Goal: Task Accomplishment & Management: Use online tool/utility

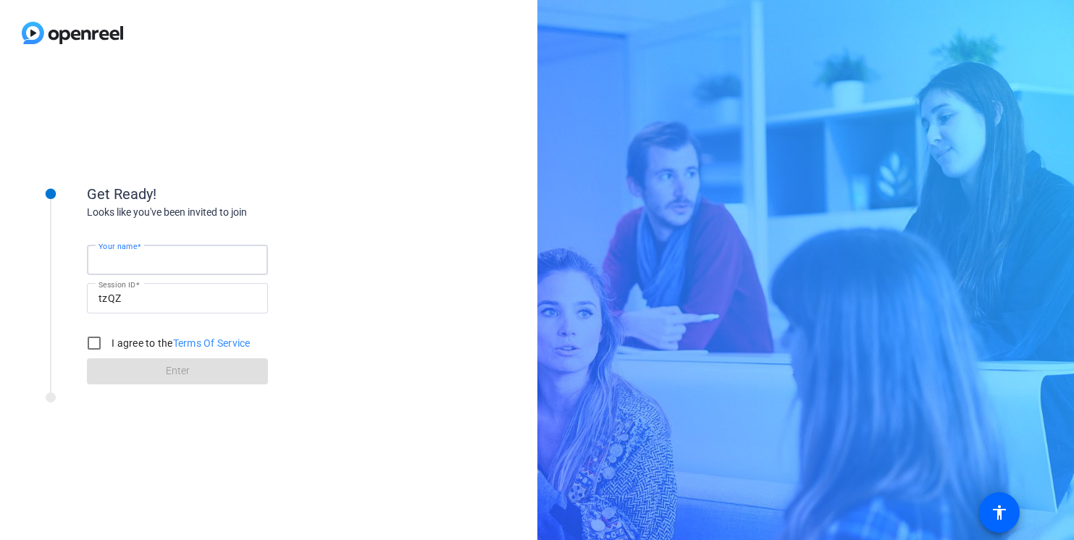
click at [200, 262] on input "Your name" at bounding box center [177, 259] width 158 height 17
type input "[PERSON_NAME]"
click at [95, 340] on input "I agree to the Terms Of Service" at bounding box center [94, 343] width 29 height 29
checkbox input "true"
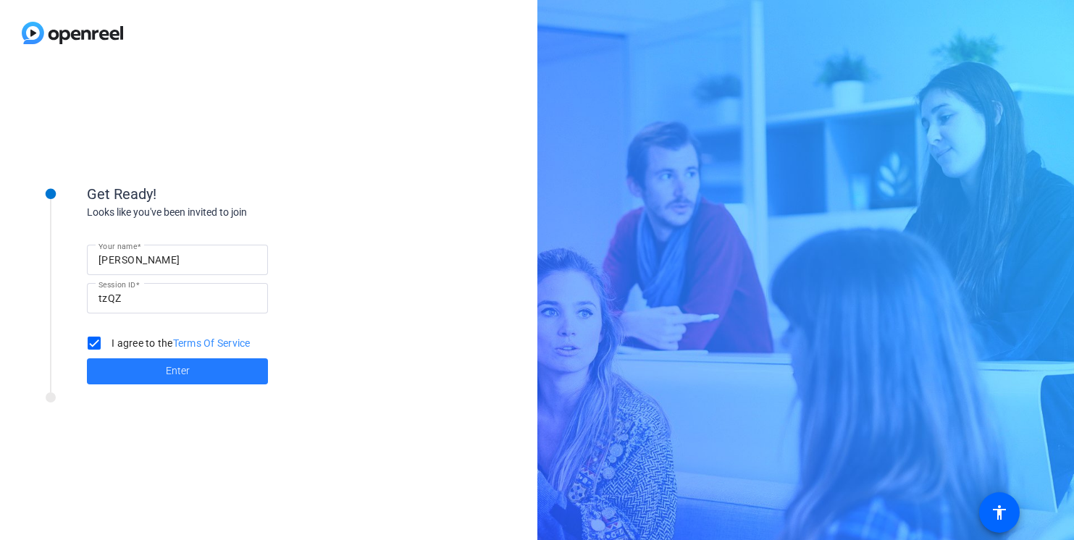
click at [153, 369] on span at bounding box center [177, 371] width 181 height 35
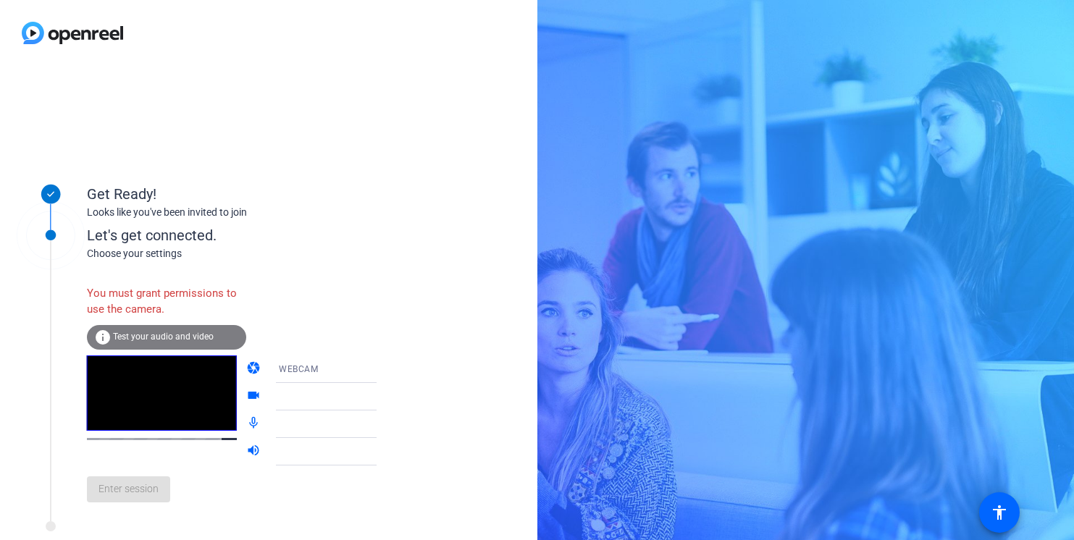
click at [177, 337] on span "Test your audio and video" at bounding box center [163, 337] width 101 height 10
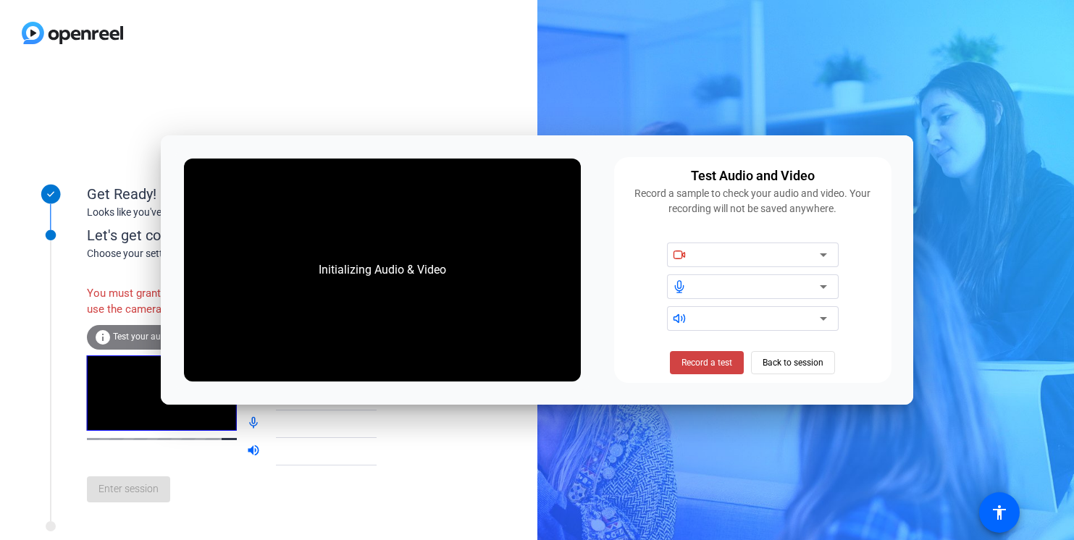
click at [350, 531] on div at bounding box center [195, 530] width 362 height 18
click at [721, 363] on span "Record a test" at bounding box center [706, 362] width 51 height 13
click at [740, 315] on div at bounding box center [757, 318] width 123 height 17
click at [827, 316] on icon at bounding box center [822, 318] width 17 height 17
click at [789, 359] on span "Back to session" at bounding box center [792, 363] width 61 height 28
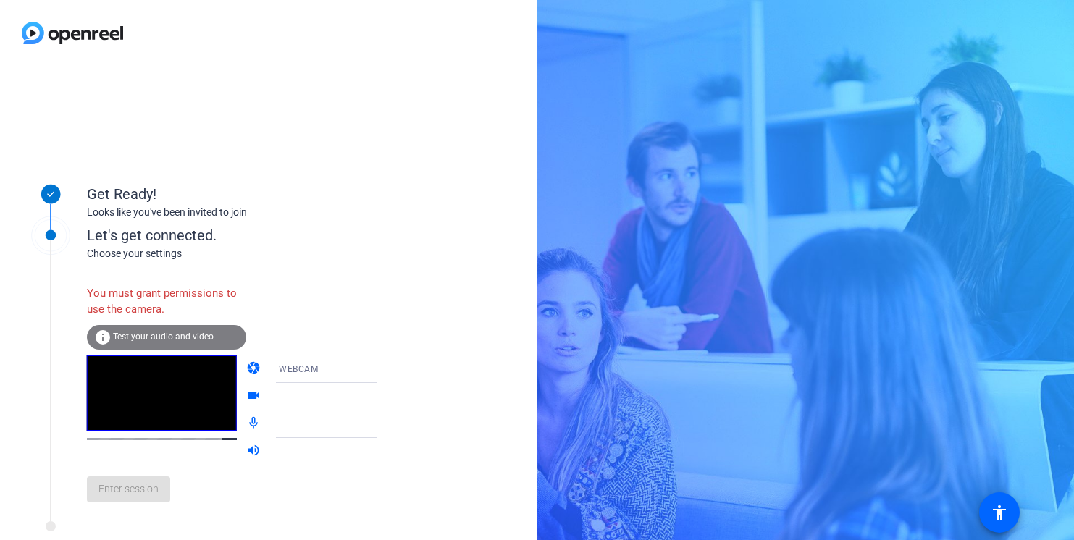
click at [186, 335] on span "Test your audio and video" at bounding box center [163, 337] width 101 height 10
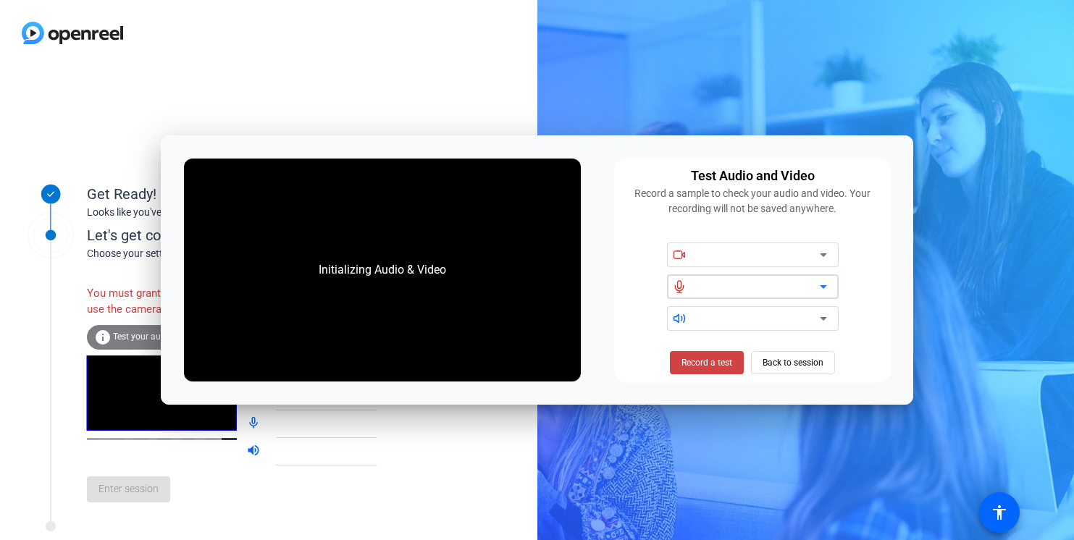
click at [822, 282] on icon at bounding box center [822, 286] width 17 height 17
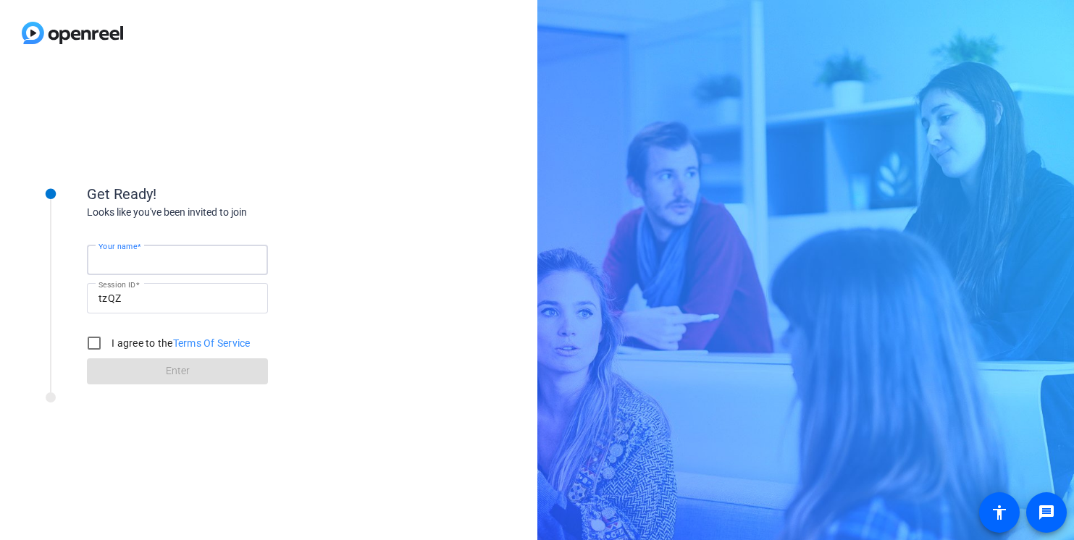
click at [176, 267] on input "Your name" at bounding box center [177, 259] width 158 height 17
type input "[PERSON_NAME]"
click at [94, 342] on input "I agree to the Terms Of Service" at bounding box center [94, 343] width 29 height 29
checkbox input "true"
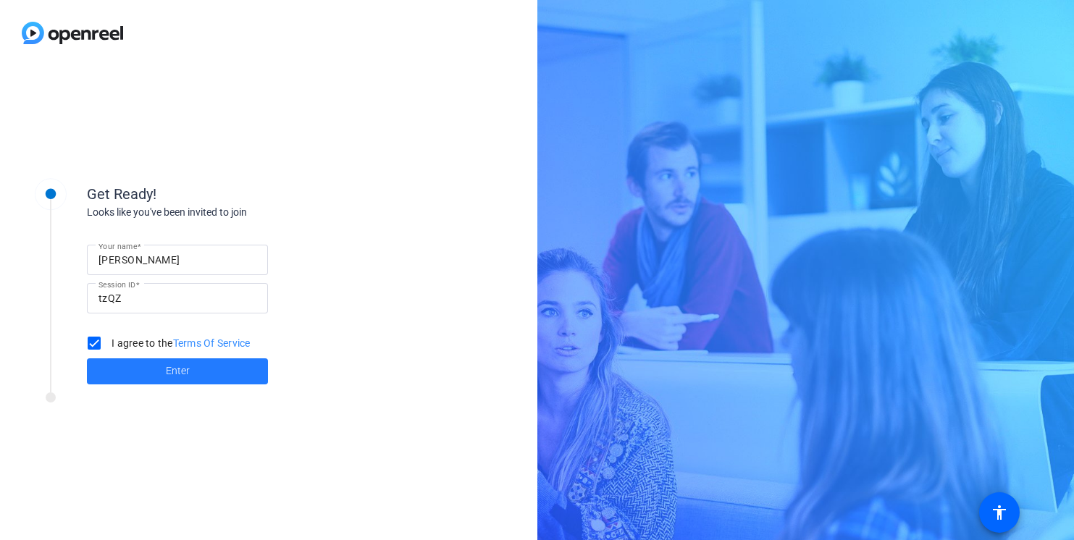
click at [151, 366] on span at bounding box center [177, 371] width 181 height 35
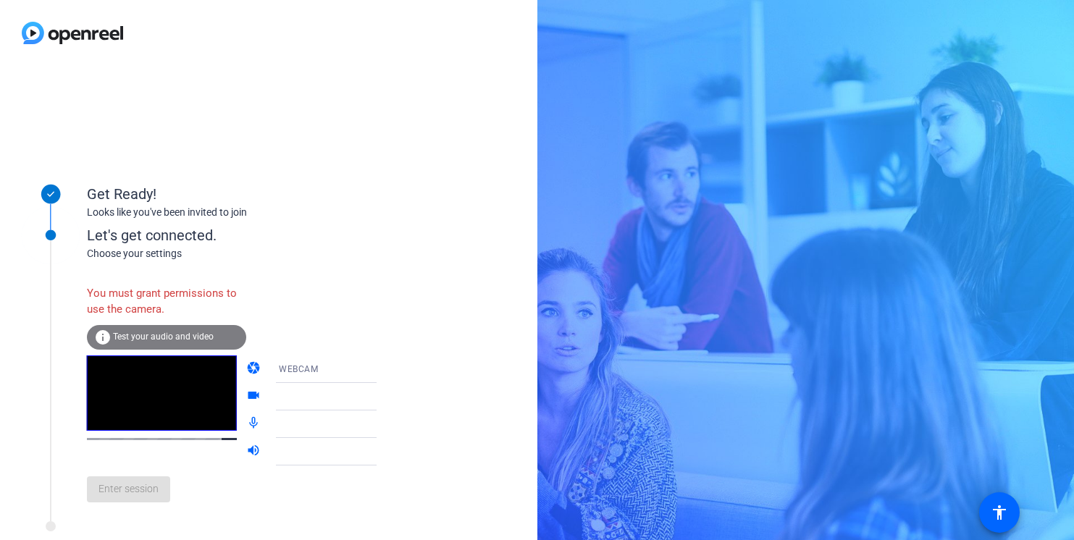
click at [180, 342] on div "info Test your audio and video" at bounding box center [166, 337] width 159 height 25
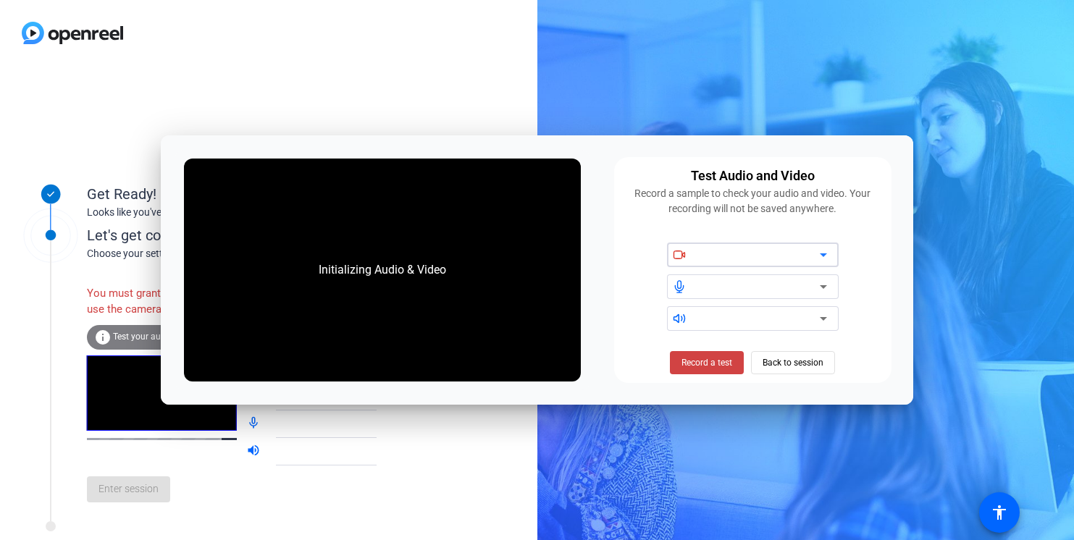
click at [737, 251] on div at bounding box center [757, 254] width 123 height 17
click at [679, 287] on icon at bounding box center [679, 287] width 8 height 12
click at [683, 315] on icon at bounding box center [678, 318] width 11 height 8
click at [699, 362] on span "Record a test" at bounding box center [706, 362] width 51 height 13
click at [678, 318] on icon at bounding box center [678, 318] width 13 height 13
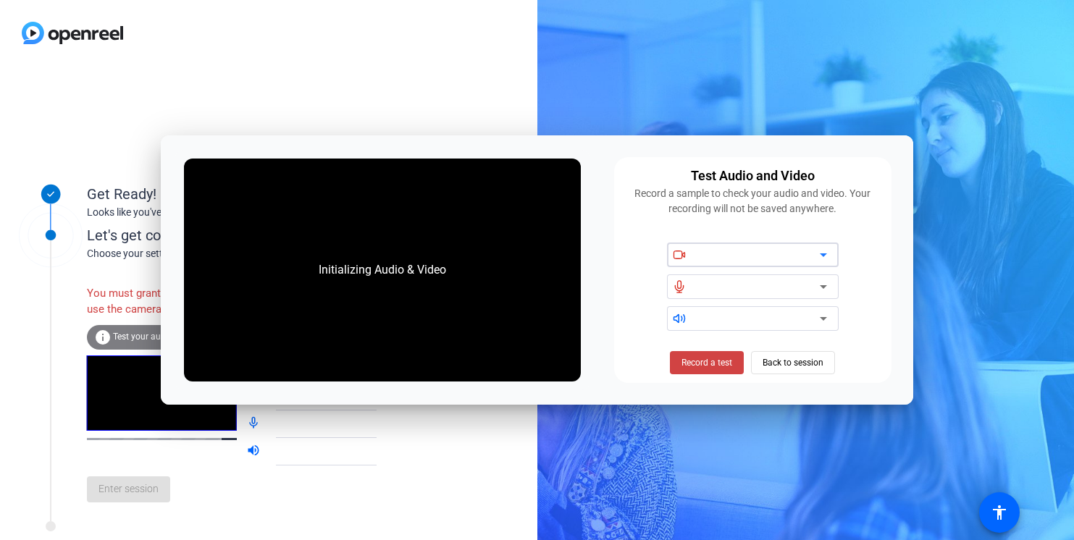
click at [825, 253] on icon at bounding box center [822, 254] width 17 height 17
click at [793, 362] on span "Back to session" at bounding box center [792, 363] width 61 height 28
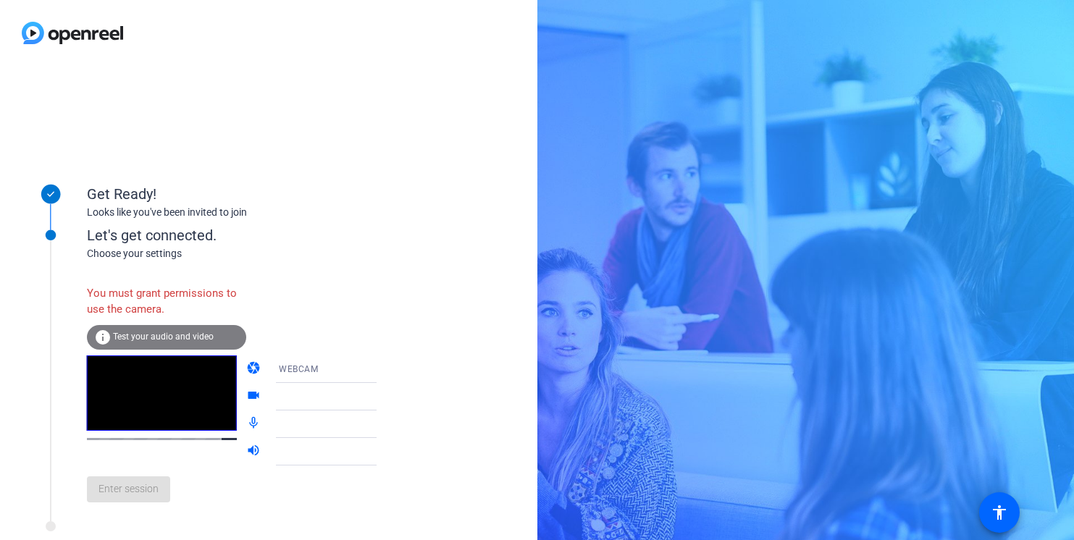
click at [246, 370] on mat-icon "camera" at bounding box center [254, 368] width 17 height 17
click at [382, 366] on icon at bounding box center [390, 368] width 17 height 17
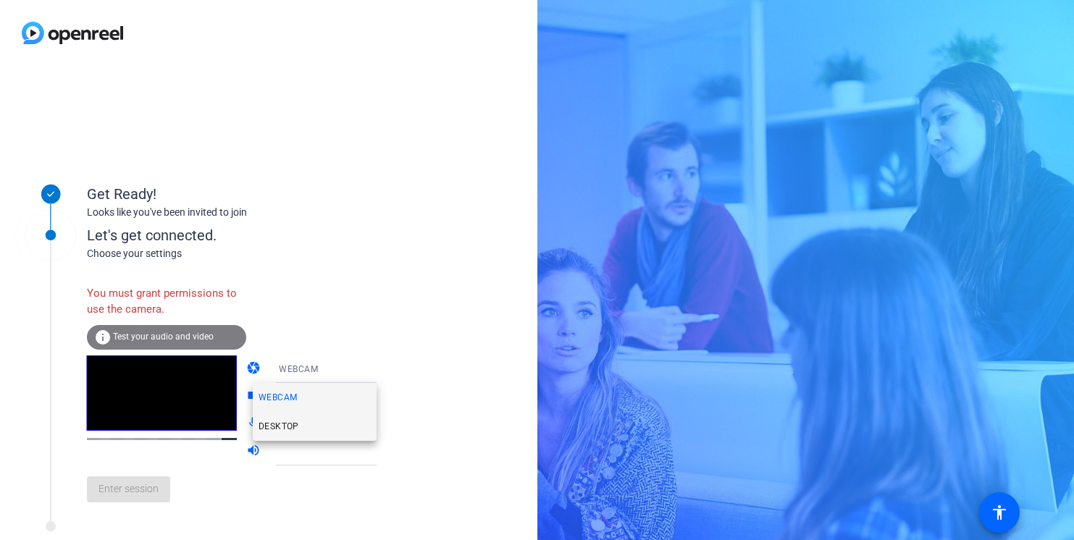
click at [316, 424] on mat-option "DESKTOP" at bounding box center [315, 426] width 124 height 29
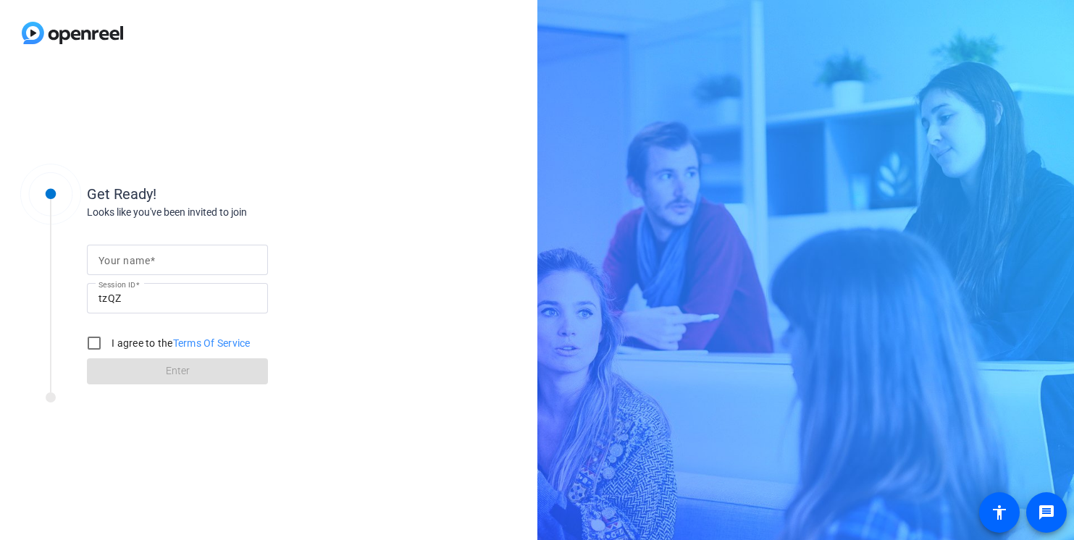
click at [145, 256] on mat-label "Your name" at bounding box center [123, 261] width 51 height 12
click at [145, 256] on input "Your name" at bounding box center [177, 259] width 158 height 17
type input "[PERSON_NAME]"
click at [101, 340] on input "I agree to the Terms Of Service" at bounding box center [94, 343] width 29 height 29
checkbox input "true"
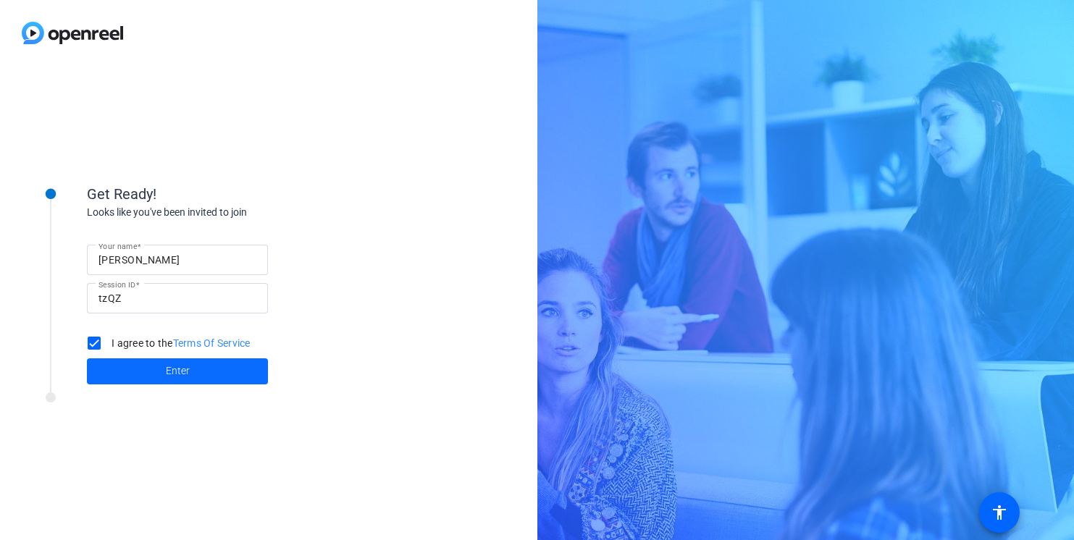
click at [148, 370] on span at bounding box center [177, 371] width 181 height 35
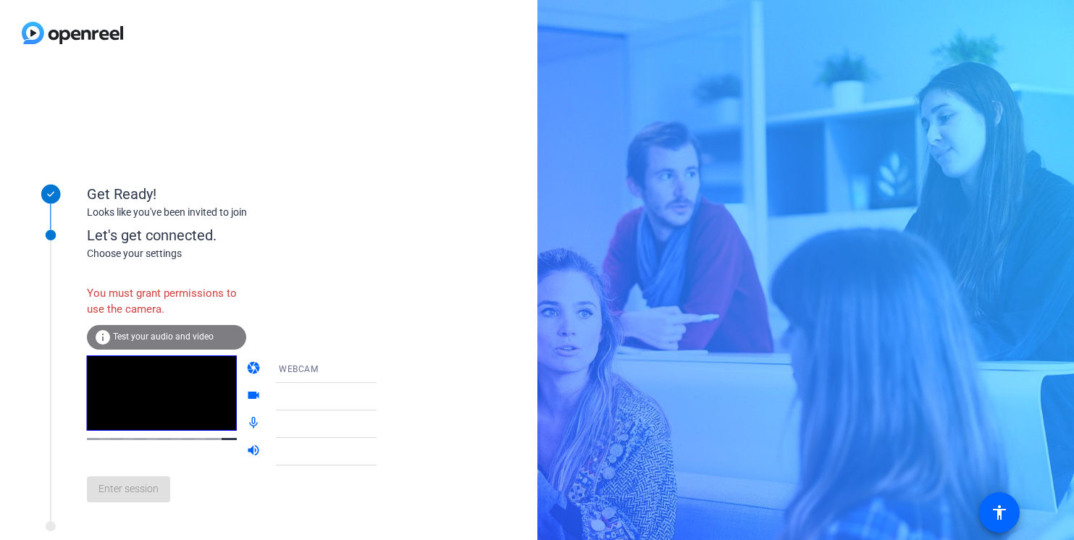
click at [382, 423] on icon at bounding box center [390, 424] width 17 height 17
click at [246, 422] on mat-icon "mic_none" at bounding box center [254, 424] width 17 height 17
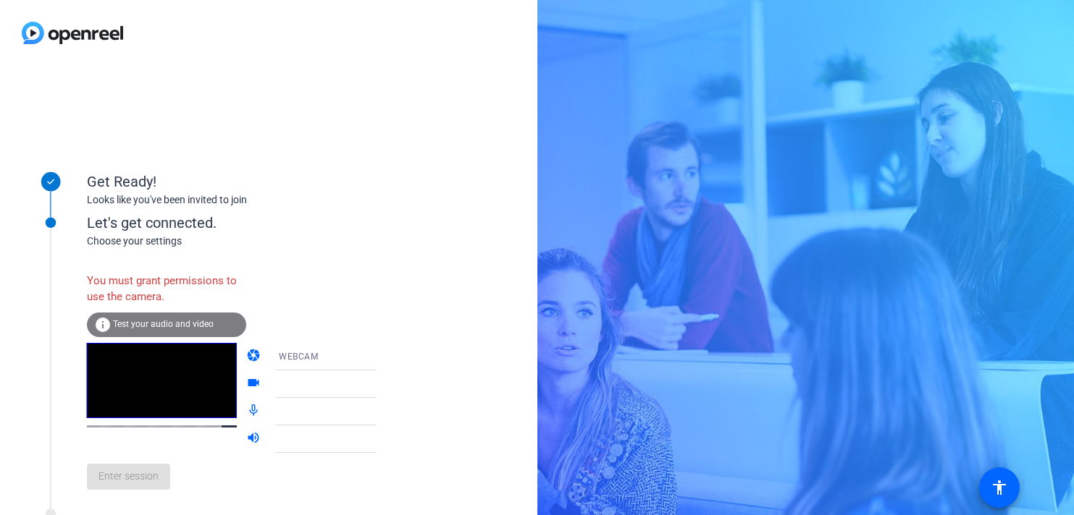
click at [355, 331] on div "You must grant permissions to use the camera. info Test your audio and video ca…" at bounding box center [246, 383] width 319 height 235
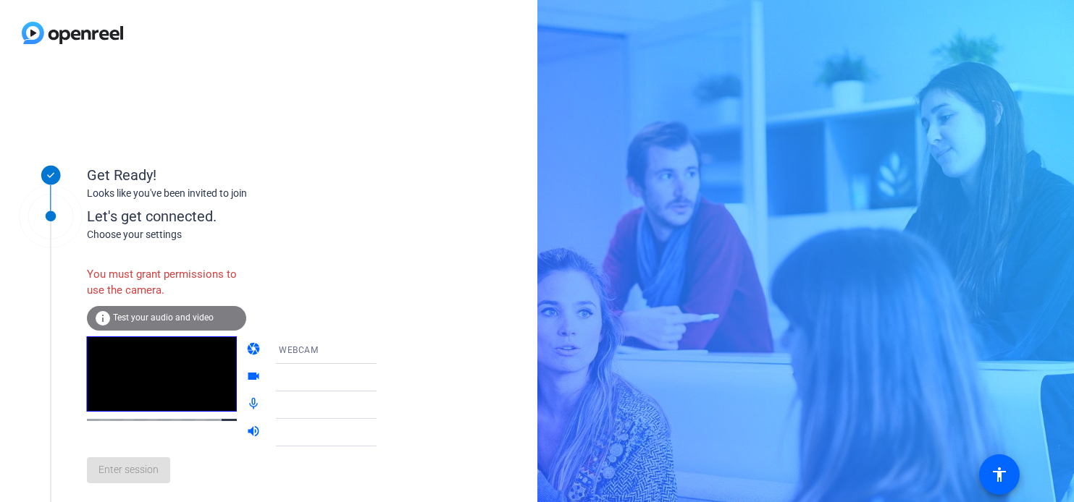
click at [387, 349] on icon at bounding box center [390, 351] width 7 height 4
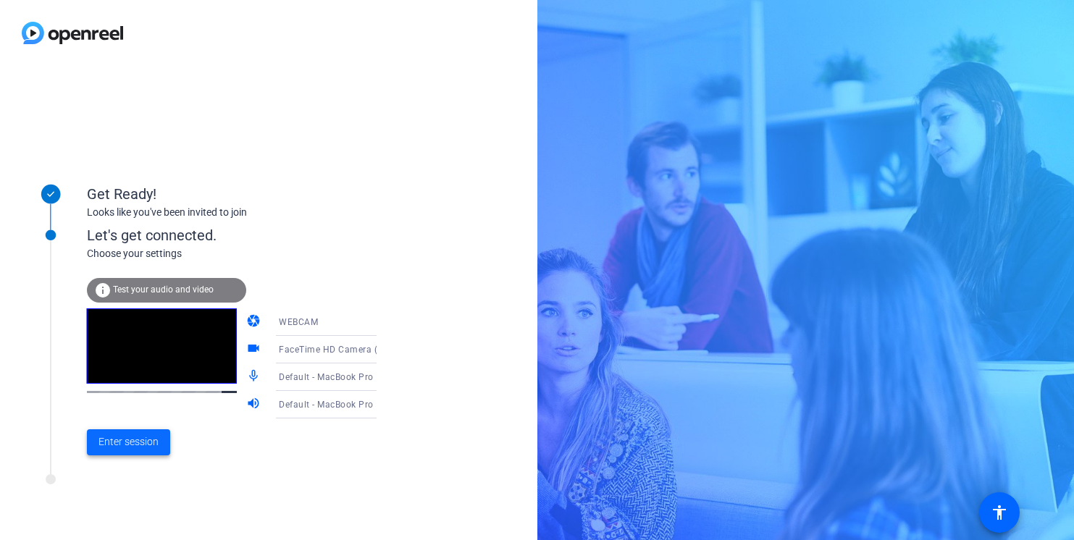
click at [138, 442] on span "Enter session" at bounding box center [128, 441] width 60 height 15
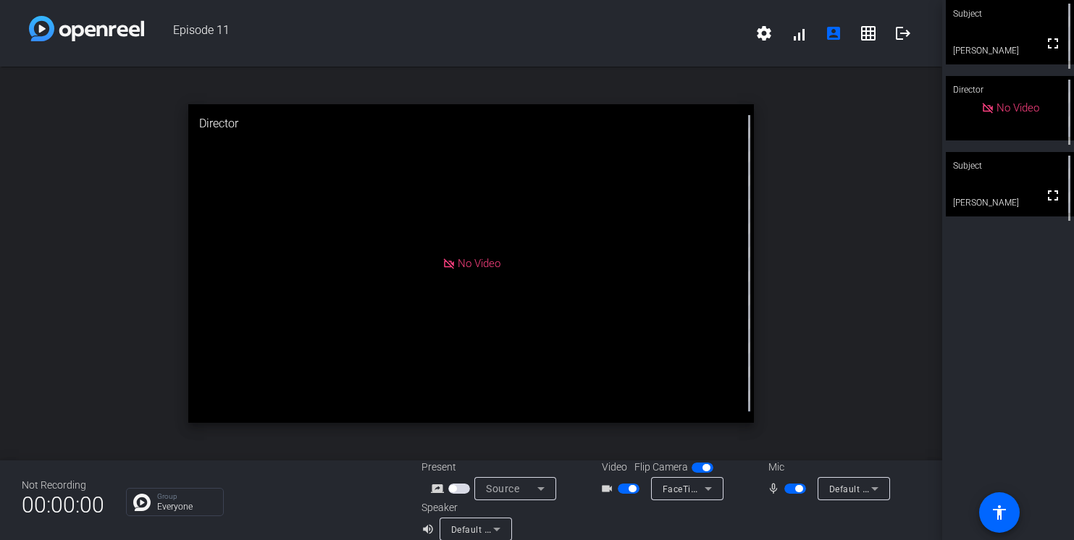
click at [697, 468] on span "button" at bounding box center [702, 468] width 22 height 10
click at [708, 467] on span "button" at bounding box center [702, 468] width 22 height 10
